Goal: Information Seeking & Learning: Compare options

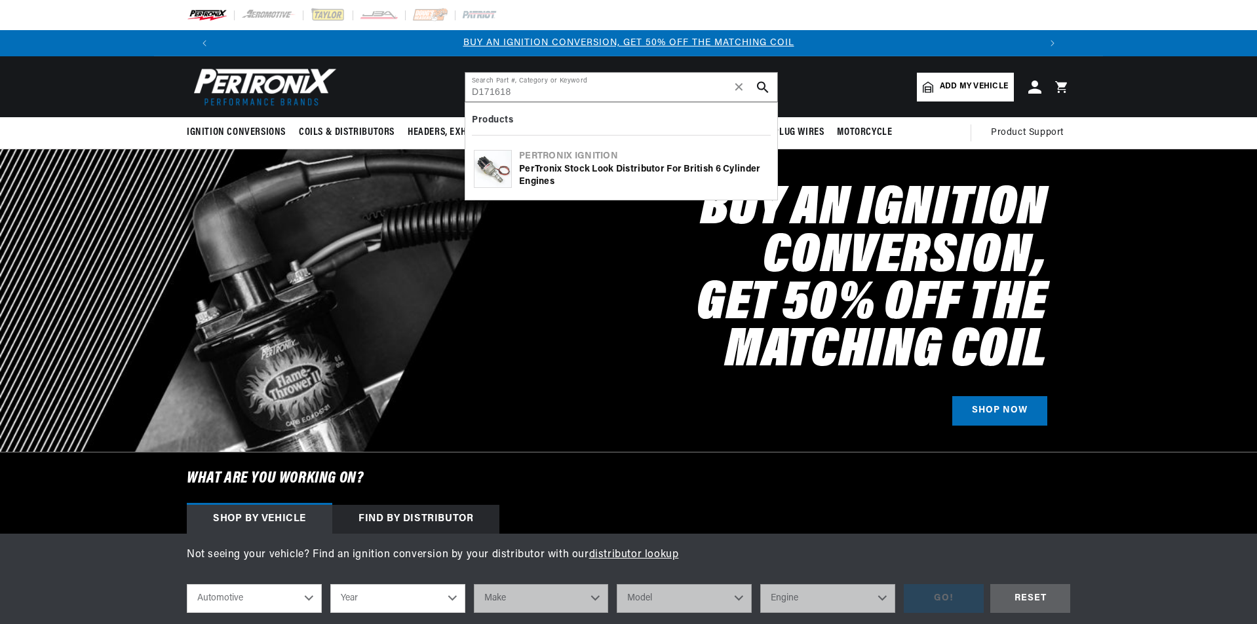
type input "D171618"
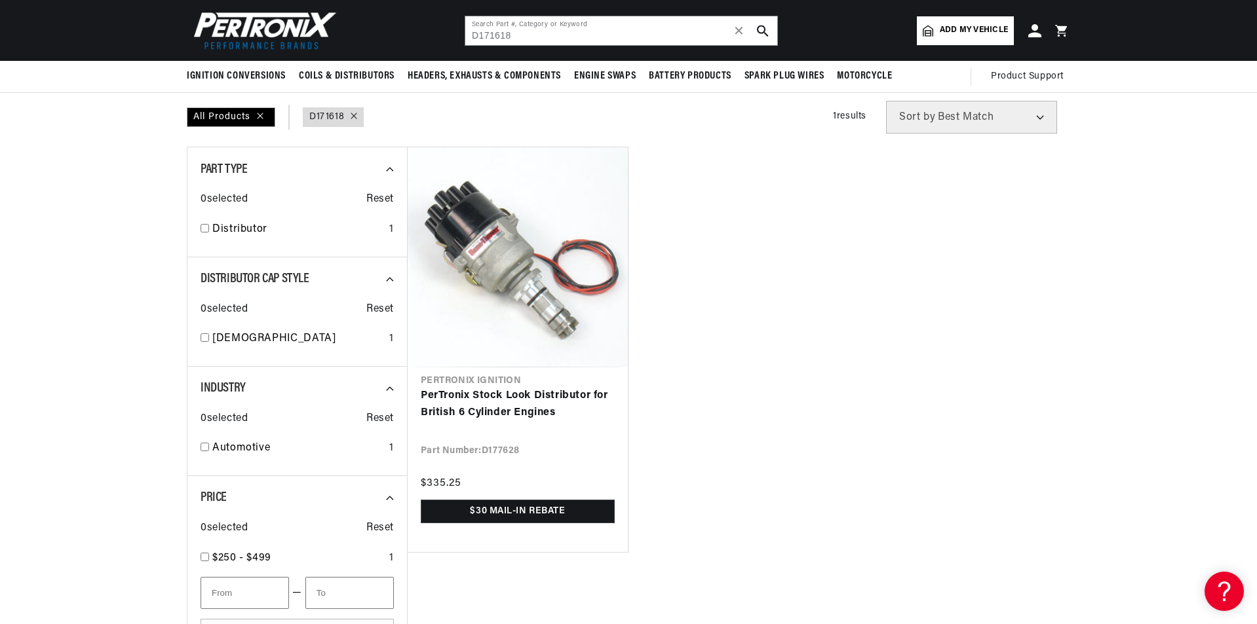
scroll to position [66, 0]
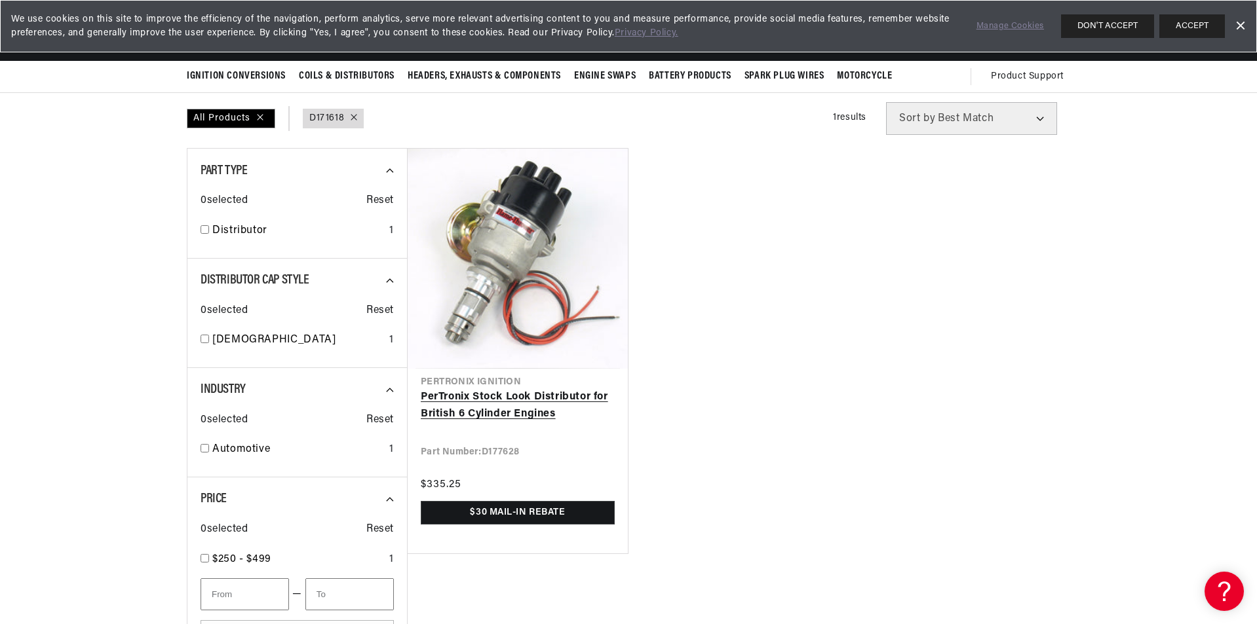
click at [512, 404] on link "PerTronix Stock Look Distributor for British 6 Cylinder Engines" at bounding box center [518, 405] width 194 height 33
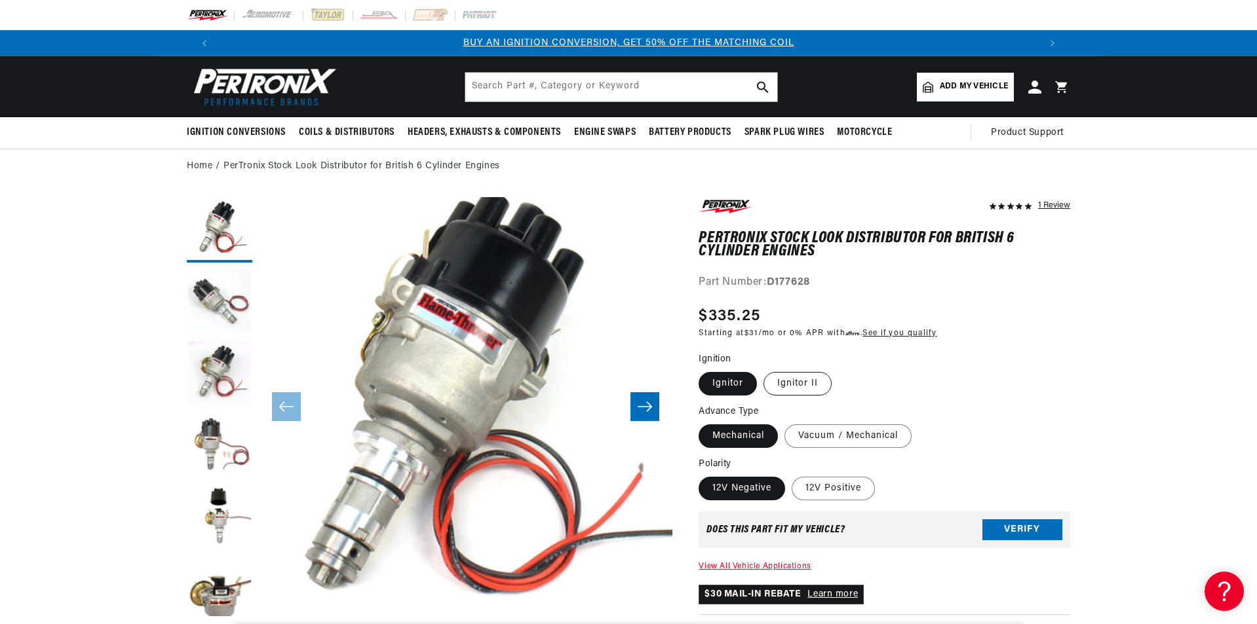
click at [796, 387] on label "Ignitor II" at bounding box center [797, 384] width 68 height 24
click at [764, 370] on input "Ignitor II" at bounding box center [763, 370] width 1 height 1
radio input "true"
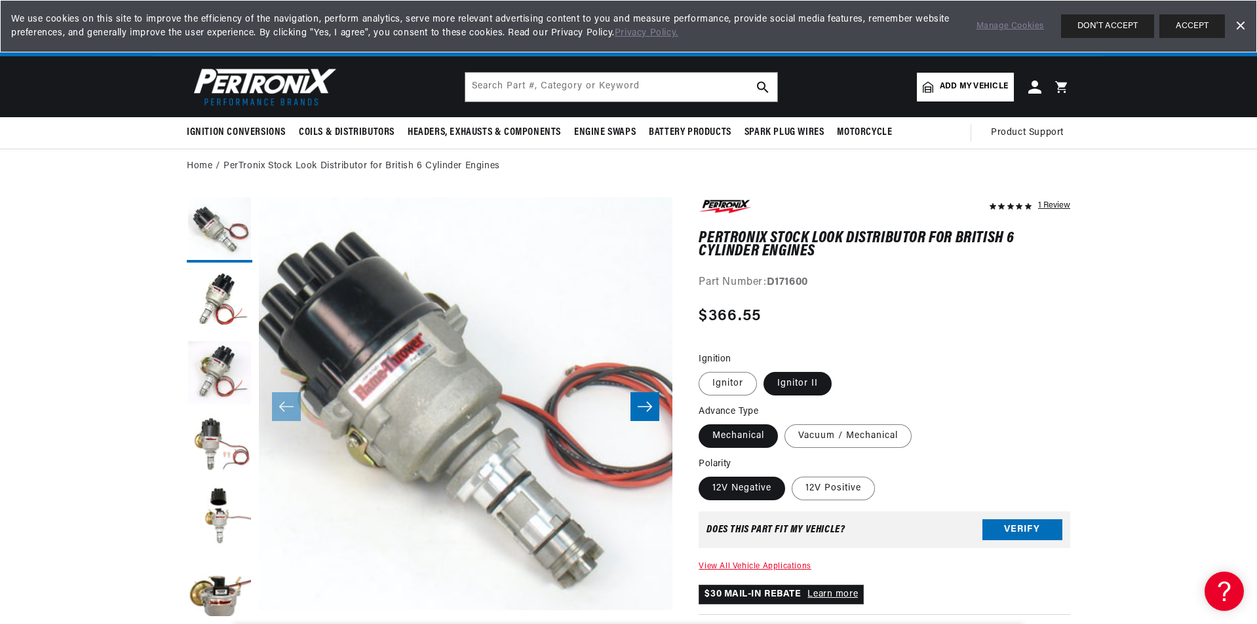
scroll to position [0, 1637]
drag, startPoint x: 808, startPoint y: 188, endPoint x: 807, endPoint y: 201, distance: 13.1
click at [795, 384] on label "Ignitor II" at bounding box center [797, 384] width 68 height 24
click at [764, 370] on input "Ignitor II" at bounding box center [763, 370] width 1 height 1
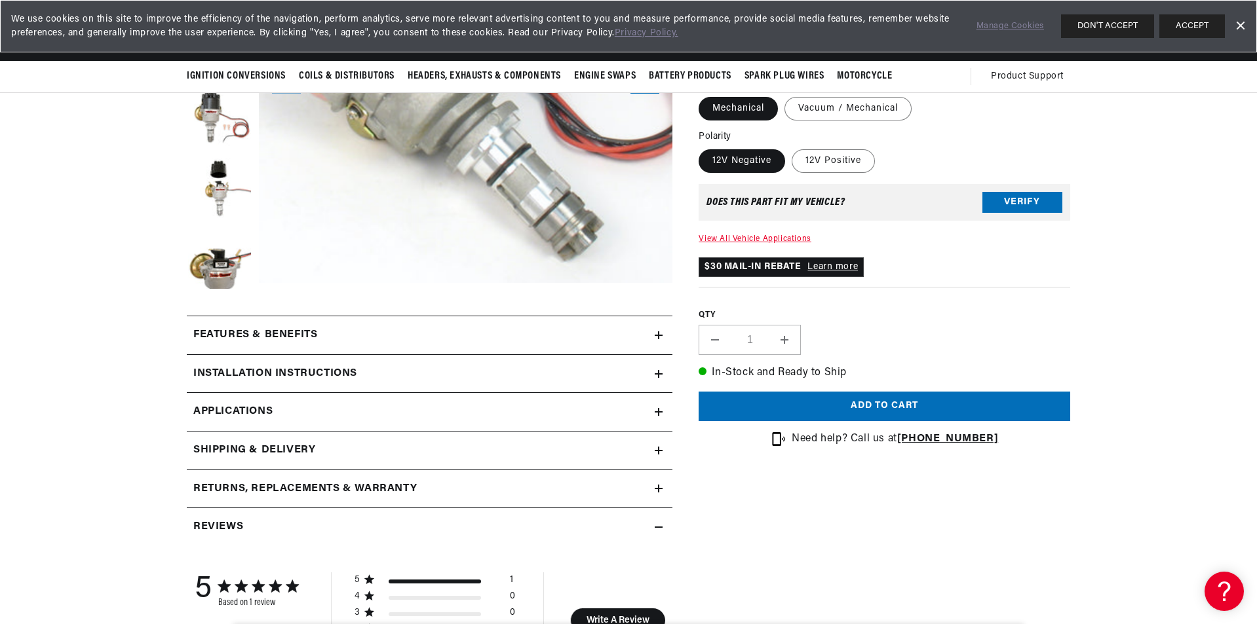
scroll to position [0, 818]
click at [655, 334] on icon at bounding box center [659, 336] width 8 height 8
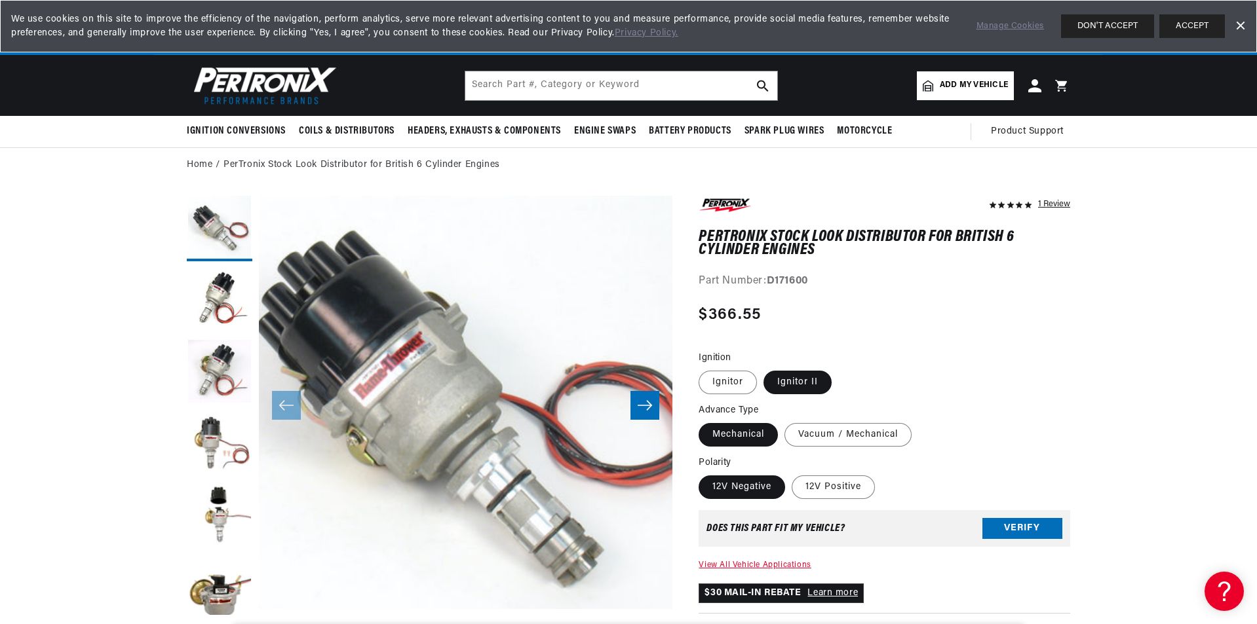
scroll to position [0, 0]
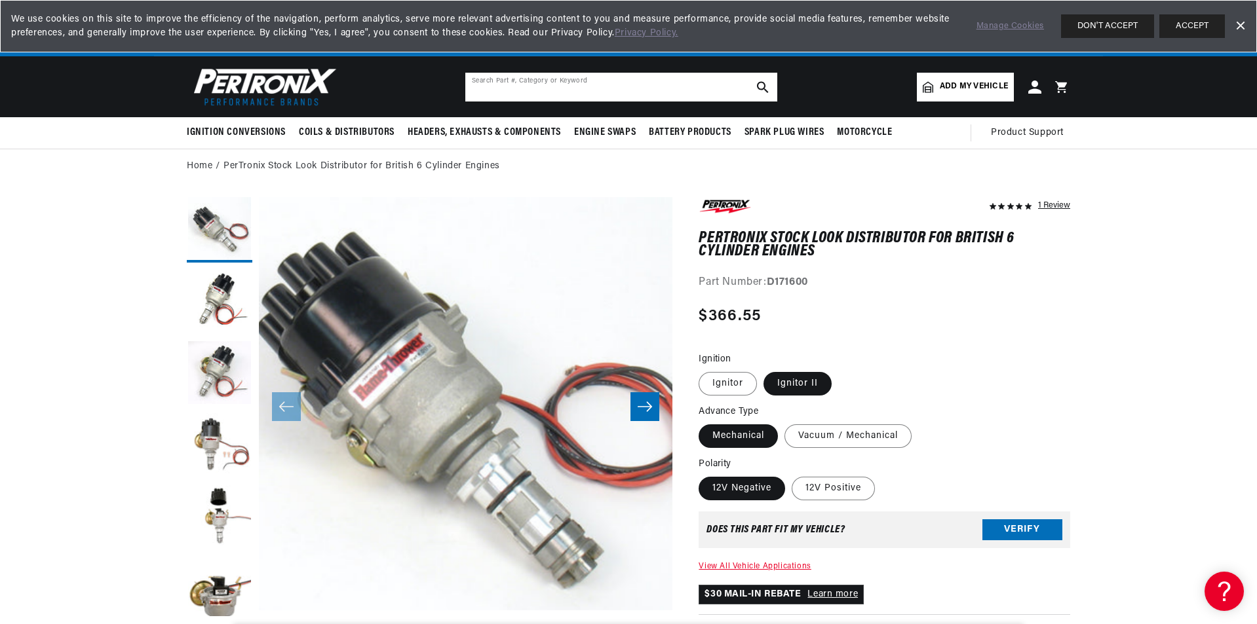
click at [489, 90] on input "text" at bounding box center [621, 87] width 312 height 29
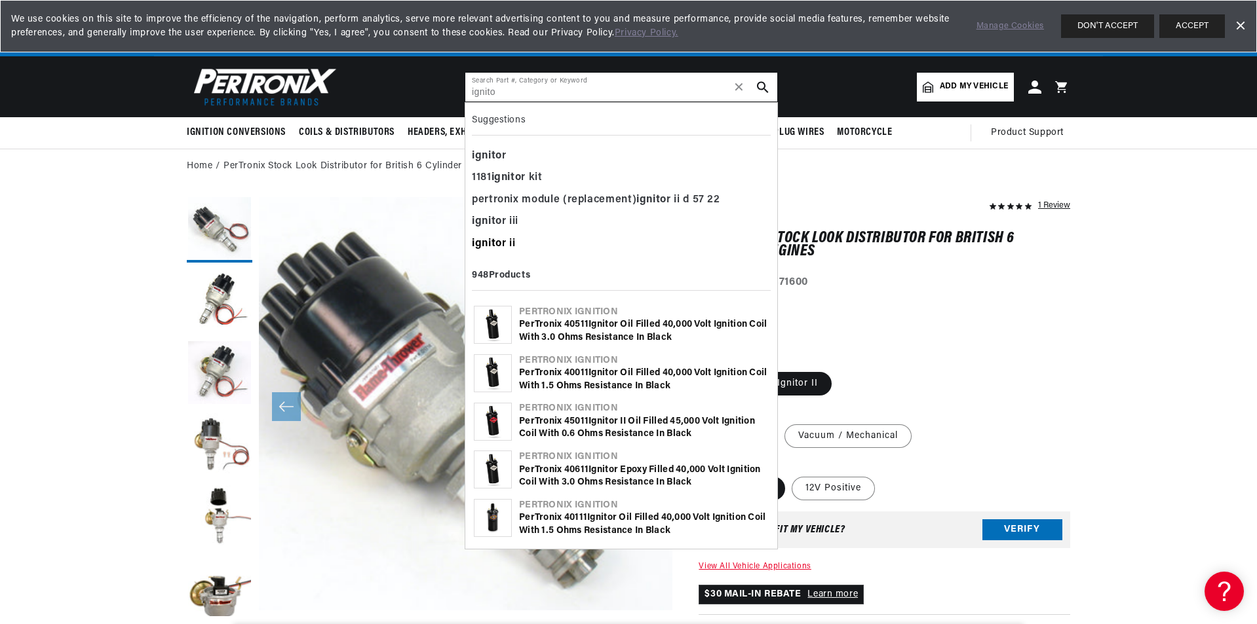
type input "ignito"
click at [495, 241] on b "ignito" at bounding box center [487, 243] width 30 height 10
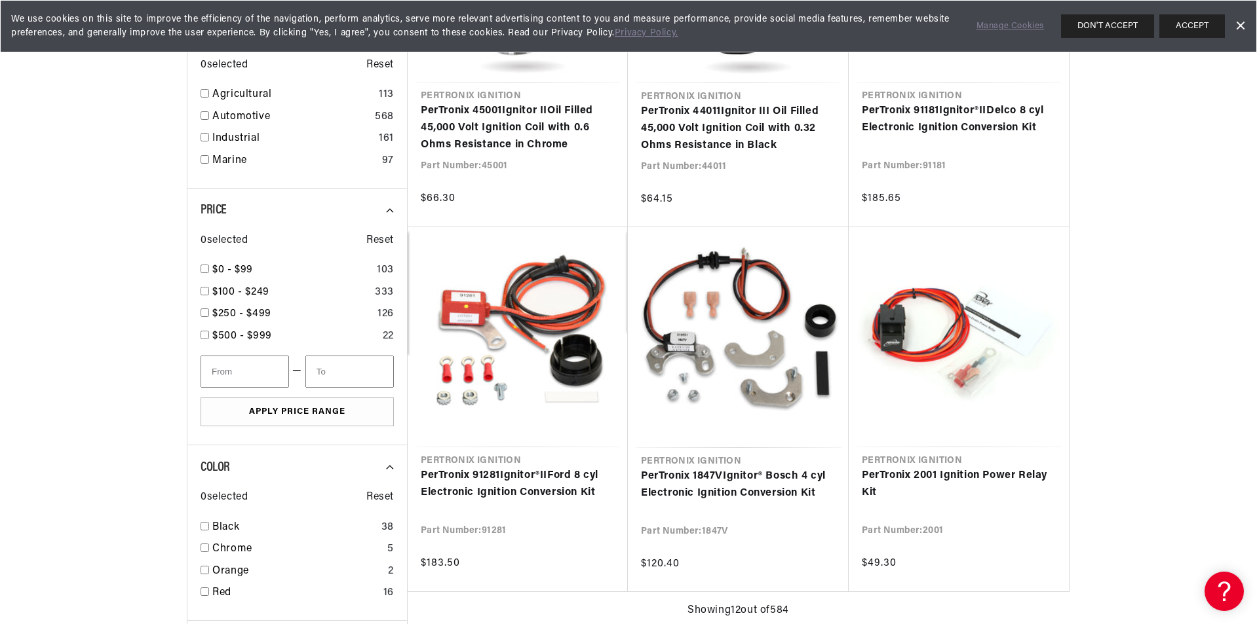
scroll to position [0, 1637]
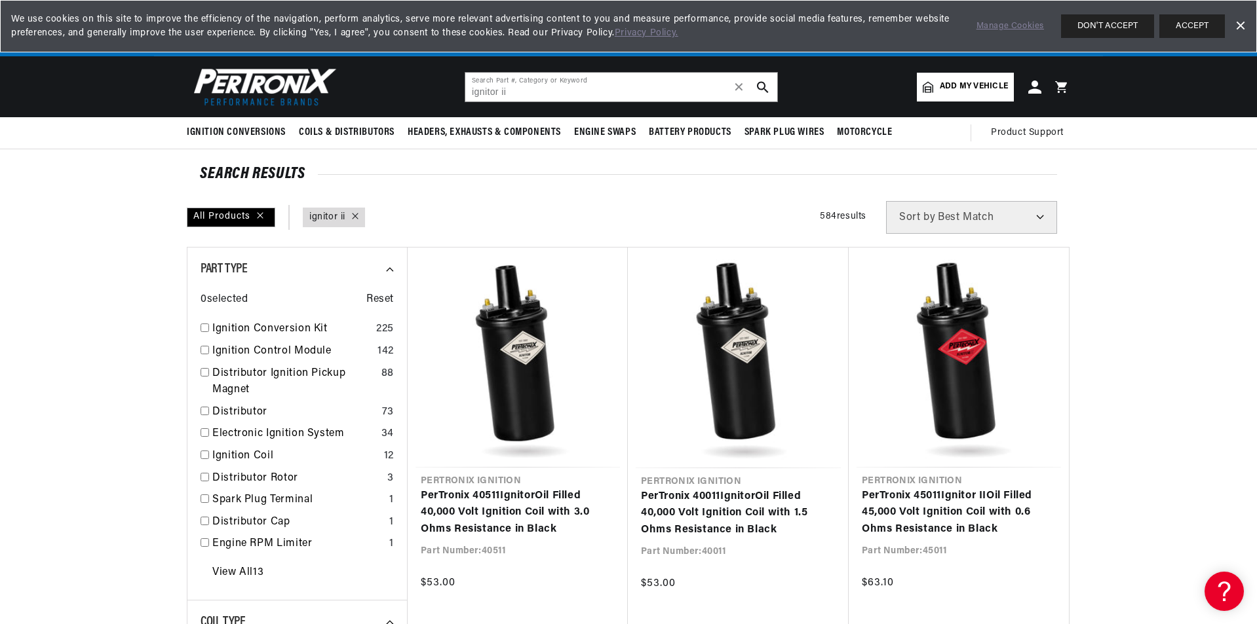
click at [250, 90] on img at bounding box center [262, 86] width 151 height 45
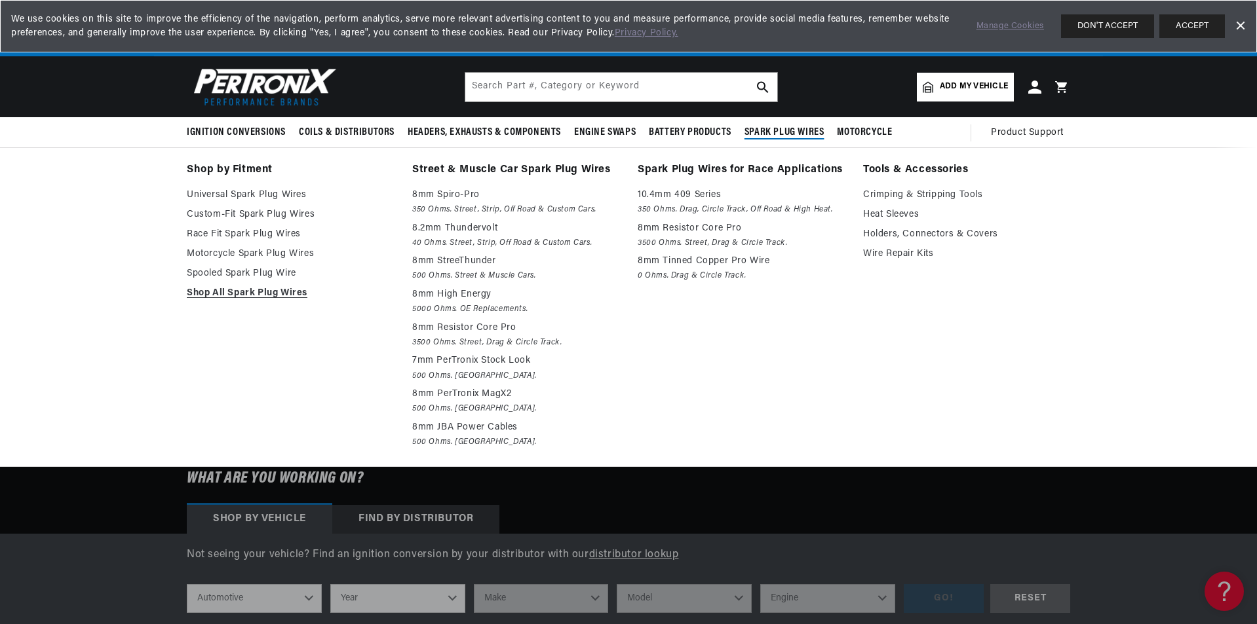
click at [774, 128] on span "Spark Plug Wires" at bounding box center [784, 133] width 80 height 14
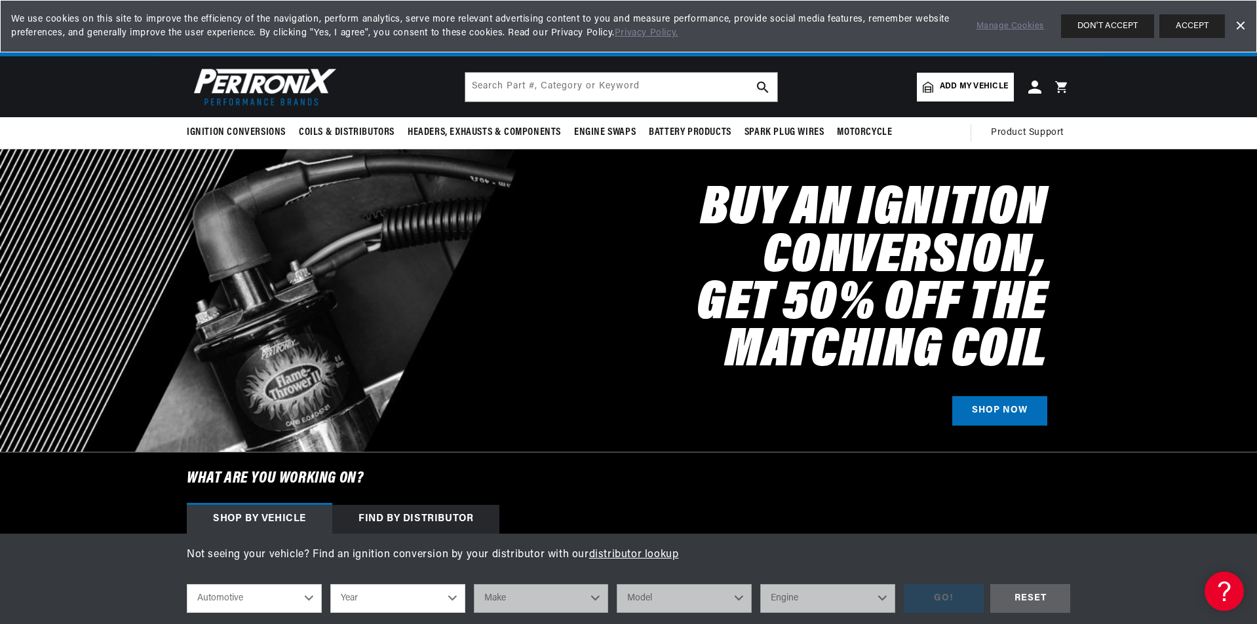
click at [269, 78] on img at bounding box center [262, 86] width 151 height 45
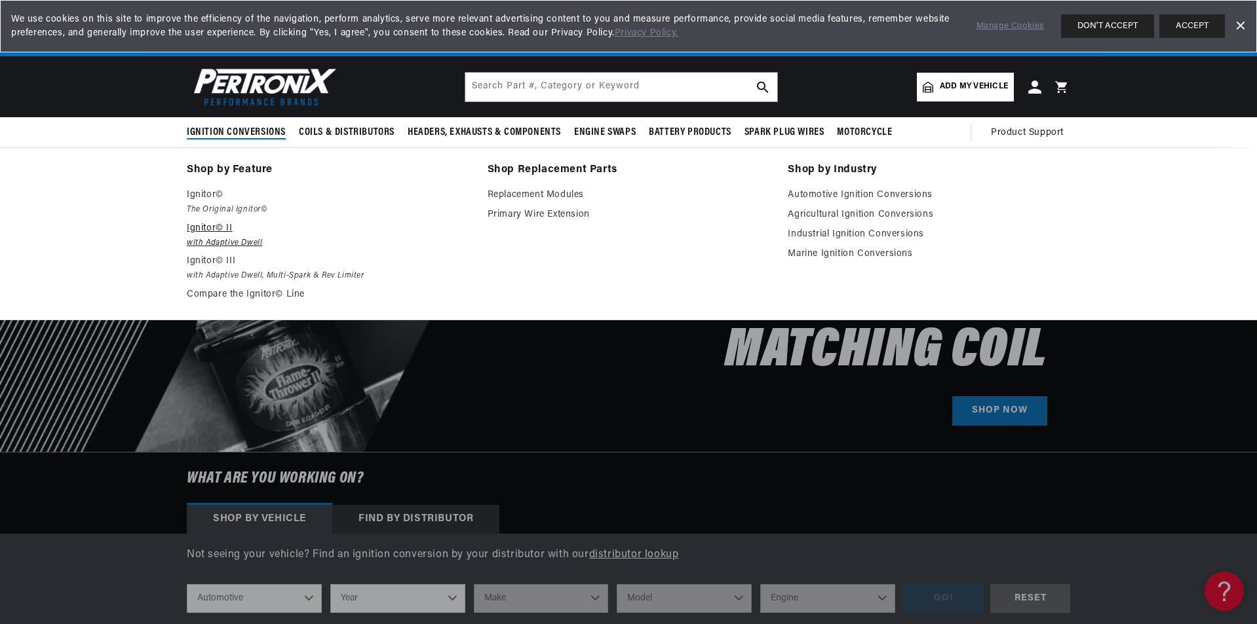
click at [214, 234] on p "Ignitor© II" at bounding box center [328, 229] width 282 height 16
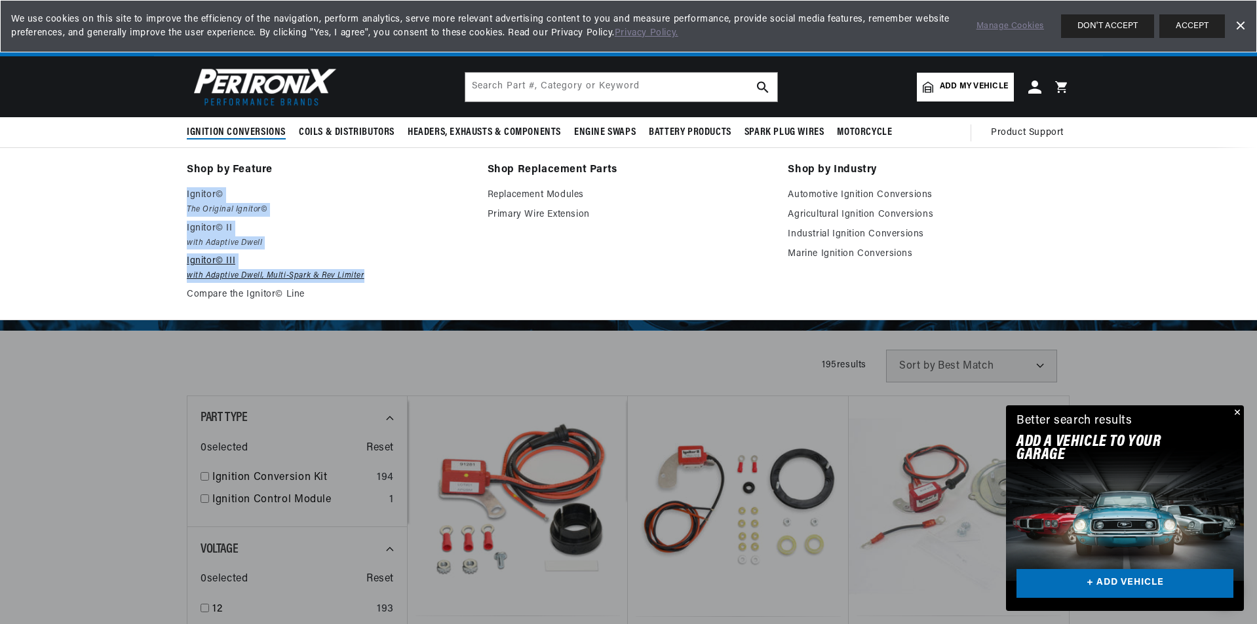
scroll to position [0, 1637]
drag, startPoint x: 176, startPoint y: 187, endPoint x: 372, endPoint y: 278, distance: 216.9
click at [372, 278] on div "Shop by Feature Ignitor© The Original Ignitor© Ignitor© II with Adaptive Dwell …" at bounding box center [628, 233] width 949 height 145
copy ul "Ignitor© The Original Ignitor© Ignitor© II with Adaptive Dwell Ignitor© III wit…"
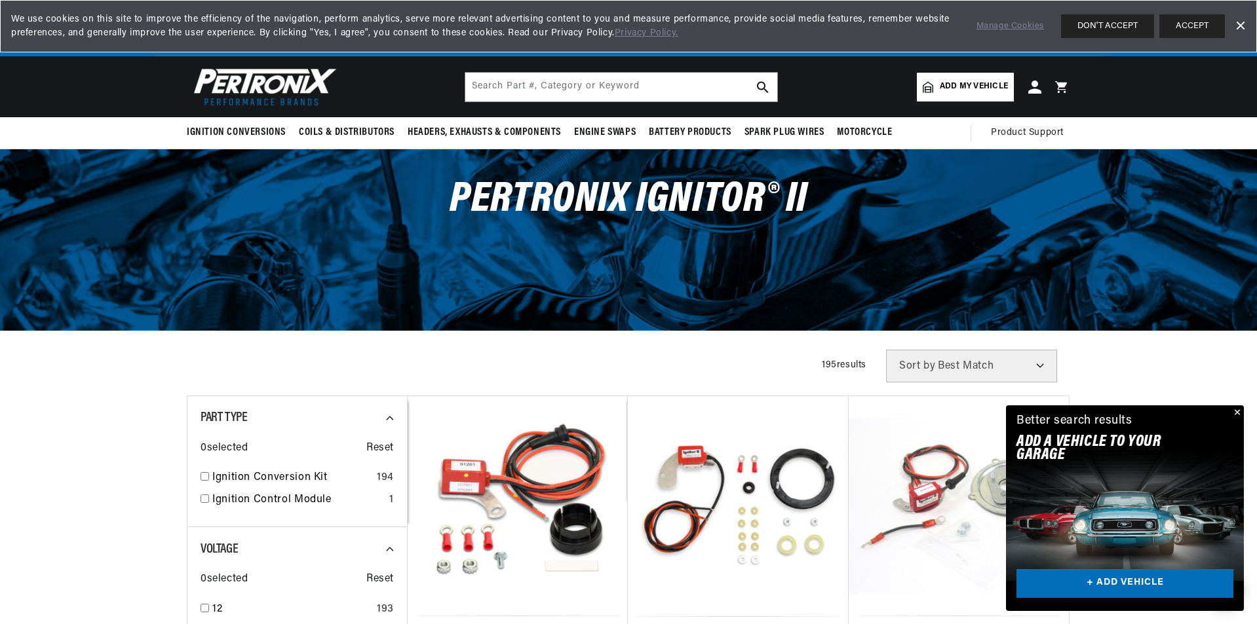
scroll to position [0, 818]
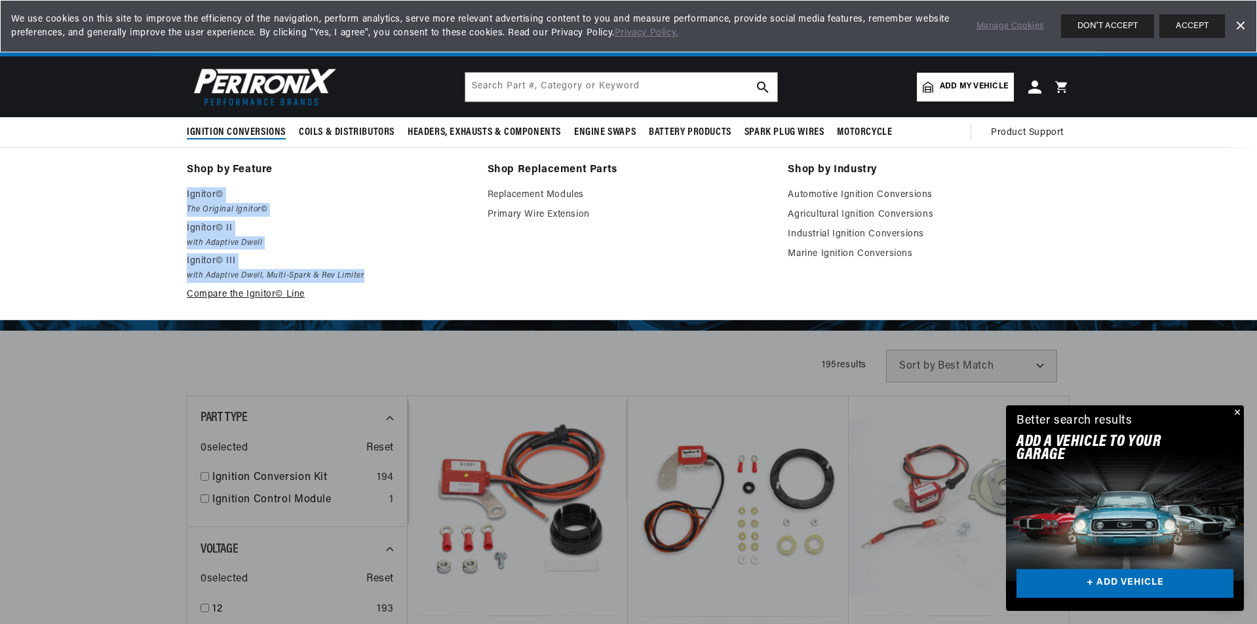
click at [235, 293] on link "Compare the Ignitor© Line" at bounding box center [328, 295] width 282 height 16
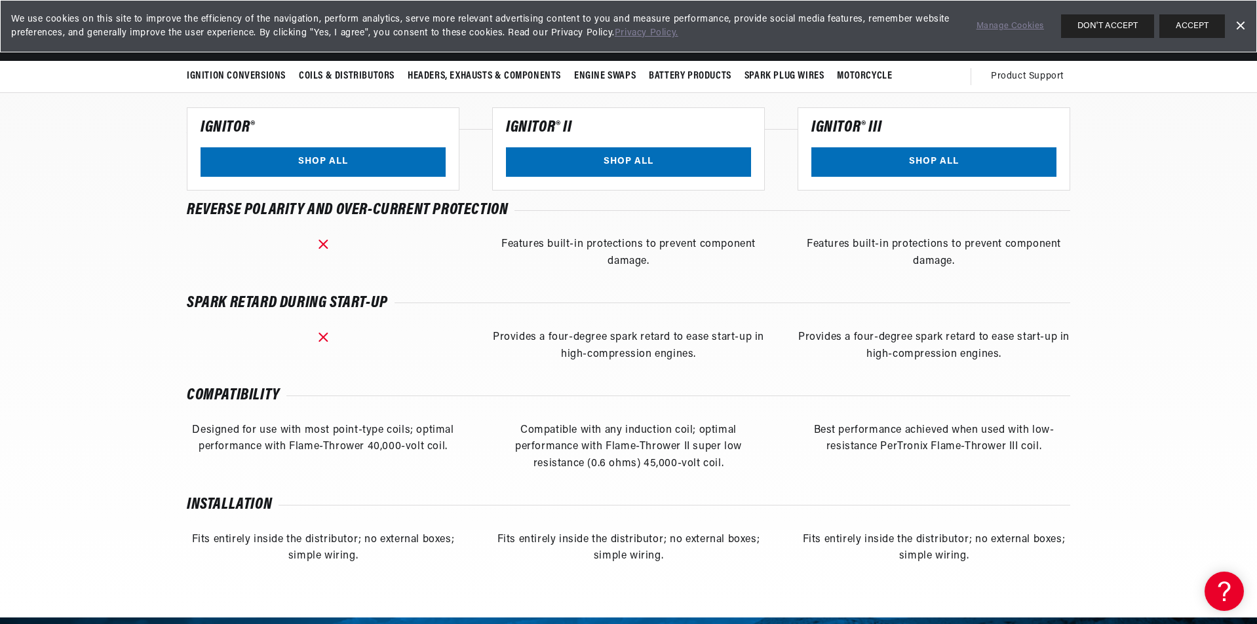
drag, startPoint x: 712, startPoint y: 358, endPoint x: 514, endPoint y: 253, distance: 223.7
click at [508, 250] on div "Technology type Basic Hall Effect sensor replacing mechanical points. Advanced …" at bounding box center [628, 183] width 883 height 764
click at [532, 270] on div "Features built-in protections to prevent component damage." at bounding box center [628, 253] width 273 height 33
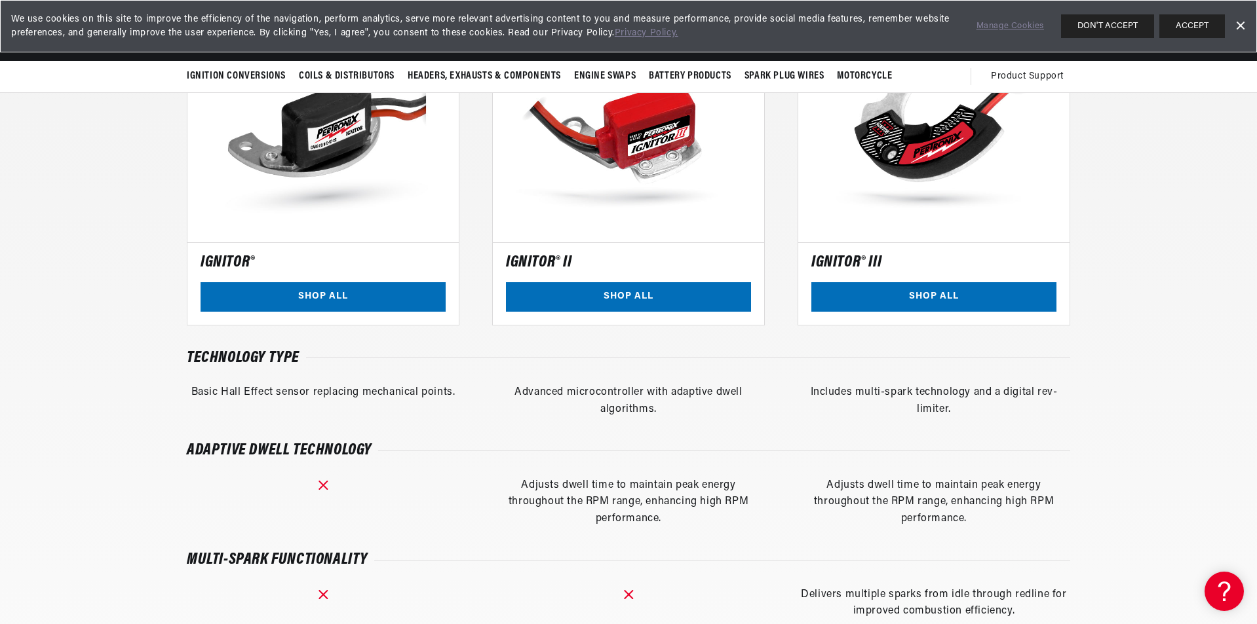
scroll to position [0, 818]
drag, startPoint x: 516, startPoint y: 390, endPoint x: 684, endPoint y: 414, distance: 170.1
click at [684, 414] on div "Advanced microcontroller with adaptive dwell algorithms.​" at bounding box center [628, 401] width 273 height 33
click at [678, 412] on div "Advanced microcontroller with adaptive dwell algorithms.​" at bounding box center [628, 401] width 273 height 33
